Goal: Information Seeking & Learning: Check status

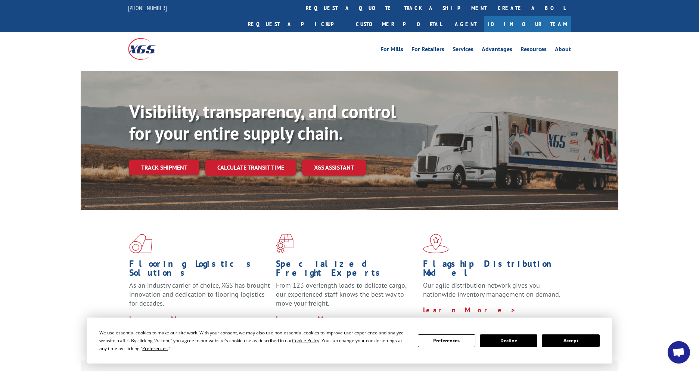
click at [572, 343] on button "Accept" at bounding box center [571, 340] width 58 height 13
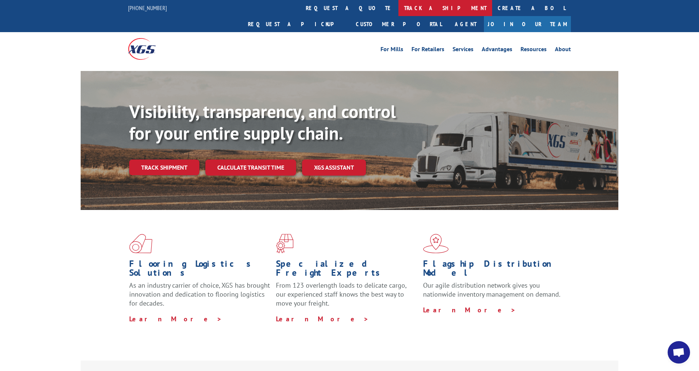
click at [399, 8] on link "track a shipment" at bounding box center [446, 8] width 94 height 16
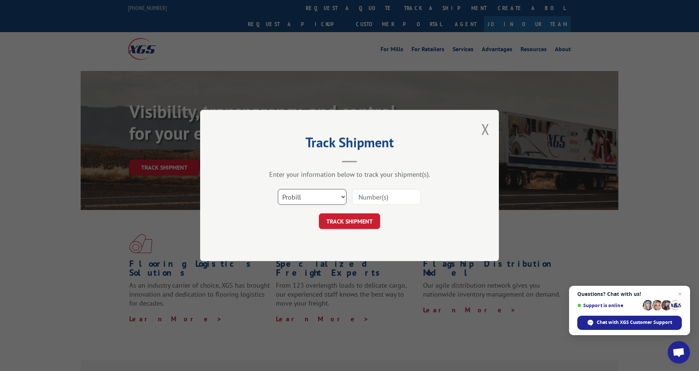
click at [317, 197] on select "Select category... Probill BOL PO" at bounding box center [312, 197] width 69 height 16
select select "po"
click at [278, 189] on select "Select category... Probill BOL PO" at bounding box center [312, 197] width 69 height 16
click at [367, 197] on input at bounding box center [386, 197] width 69 height 16
paste input "294841100"
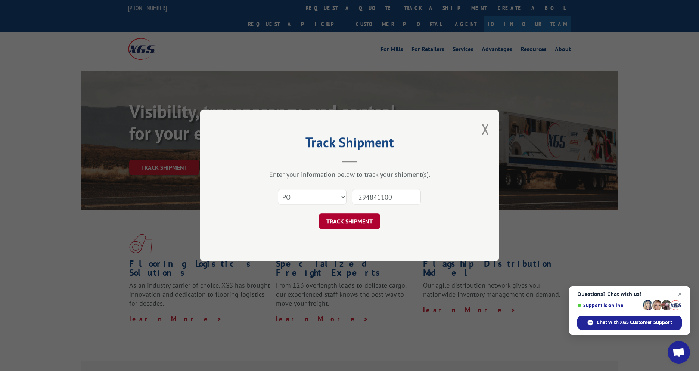
type input "294841100"
click at [348, 220] on button "TRACK SHIPMENT" at bounding box center [349, 221] width 61 height 16
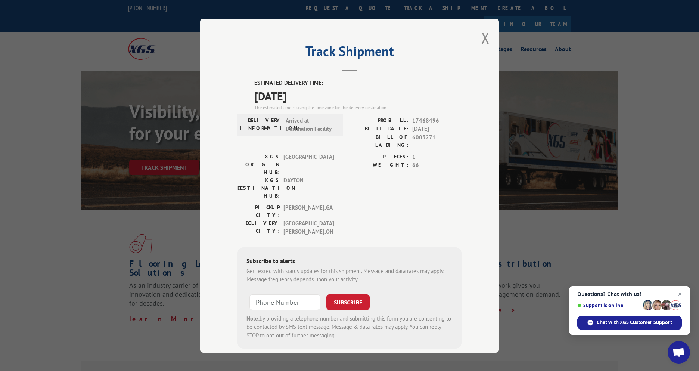
drag, startPoint x: 310, startPoint y: 96, endPoint x: 246, endPoint y: 83, distance: 65.4
click at [246, 83] on div "ESTIMATED DELIVERY TIME: [DATE] The estimated time is using the time zone for t…" at bounding box center [350, 214] width 224 height 270
copy div "ESTIMATED DELIVERY TIME: [DATE]"
